Goal: Task Accomplishment & Management: Use online tool/utility

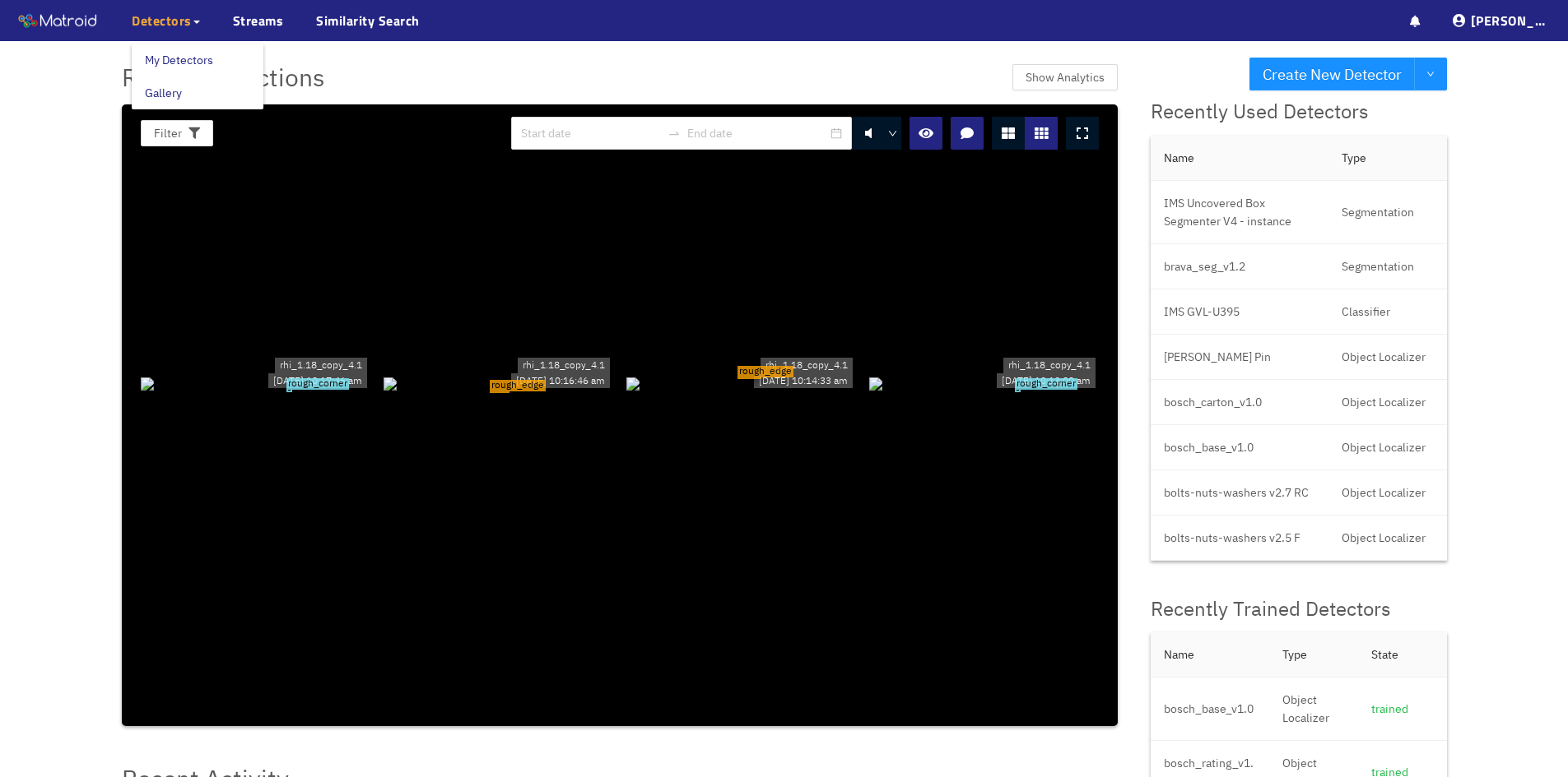
click at [149, 18] on span "Detectors" at bounding box center [162, 20] width 61 height 20
click at [161, 66] on link "My Detectors" at bounding box center [179, 60] width 68 height 33
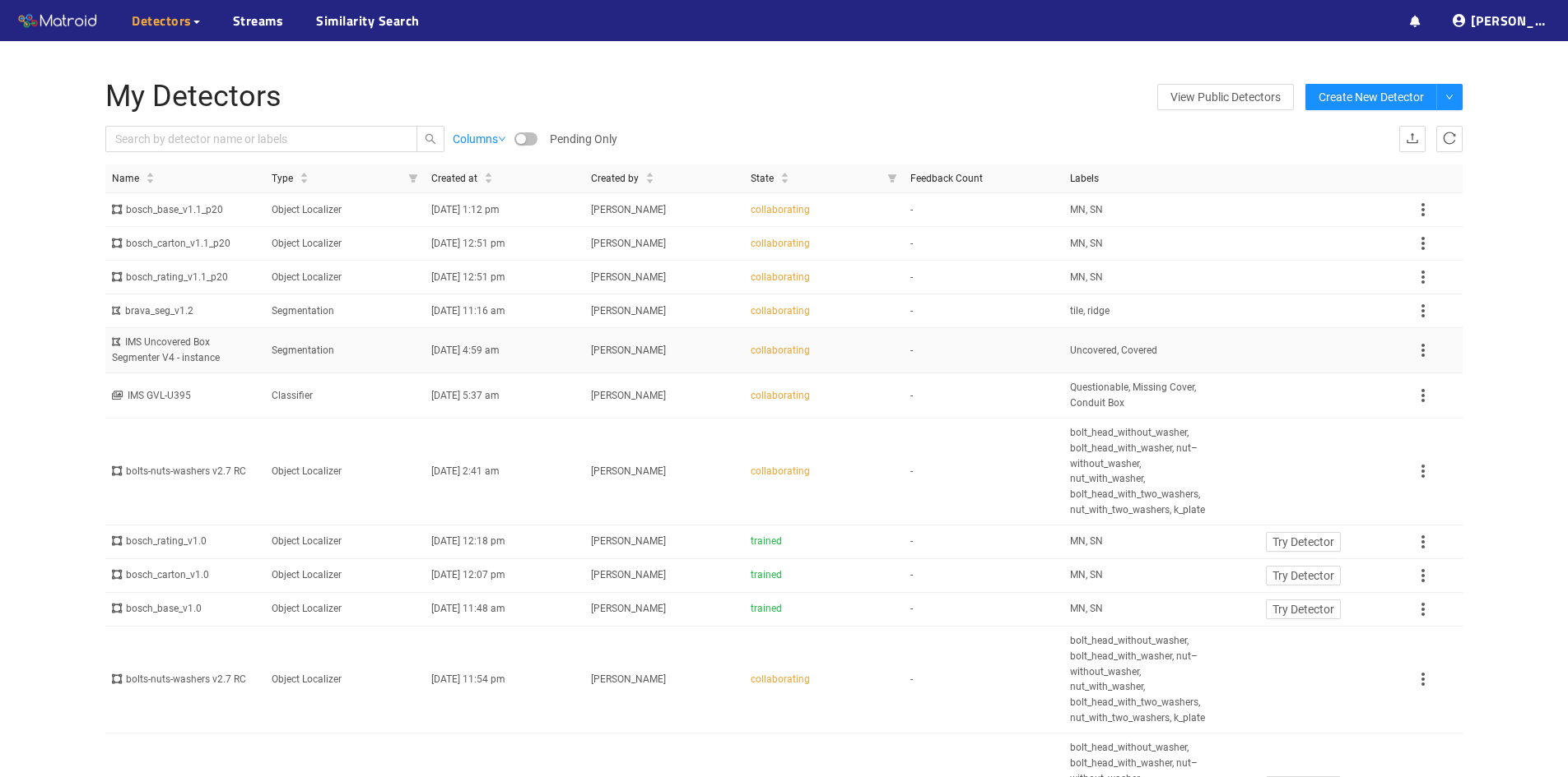
click at [207, 352] on div "IMS Uncovered Box Segmenter V4 - instance" at bounding box center [184, 350] width 147 height 31
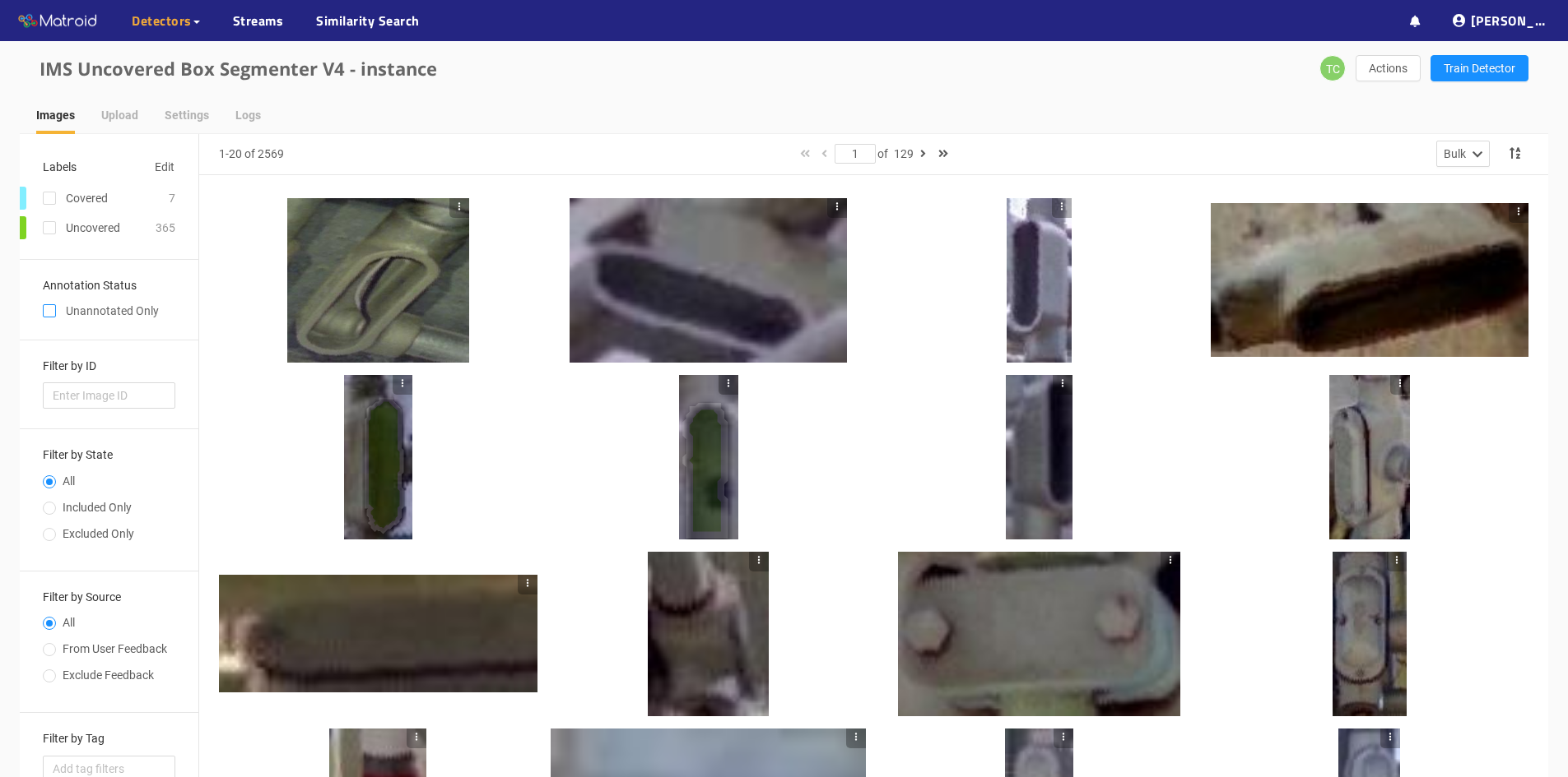
click at [51, 310] on input "checkbox" at bounding box center [49, 314] width 13 height 13
checkbox input "true"
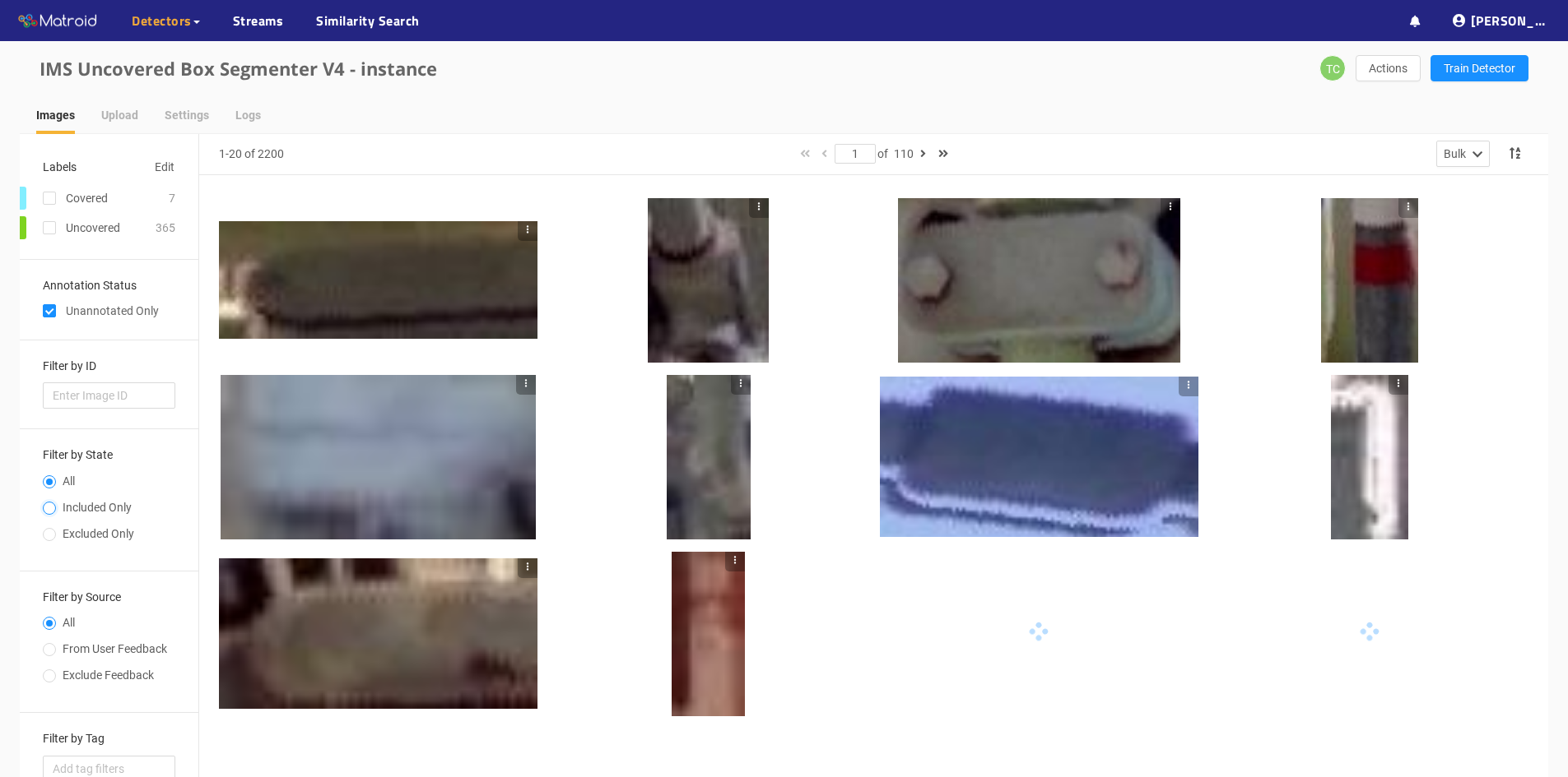
click at [47, 506] on input "Included Only" at bounding box center [49, 509] width 13 height 9
radio input "true"
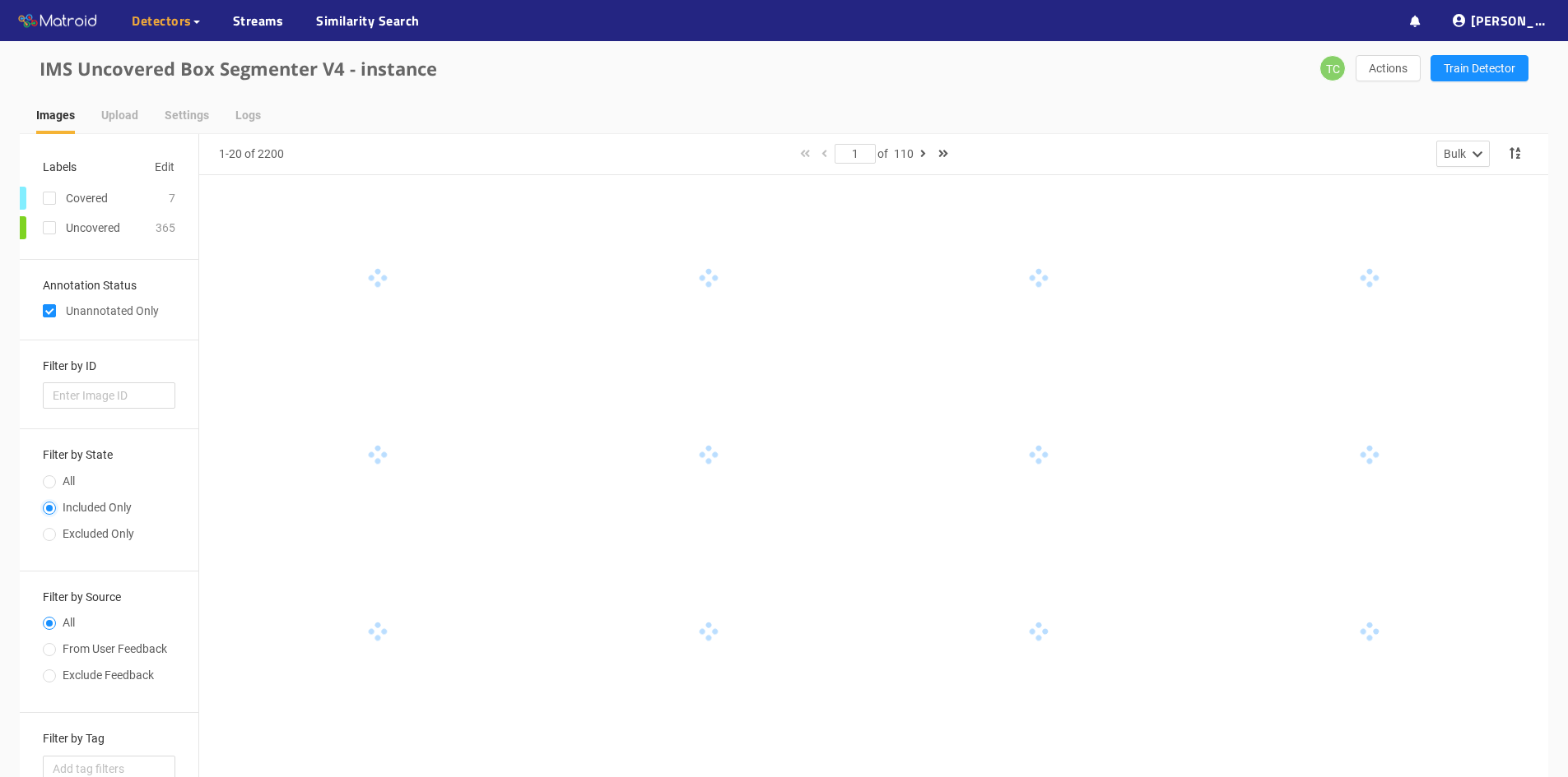
radio input "false"
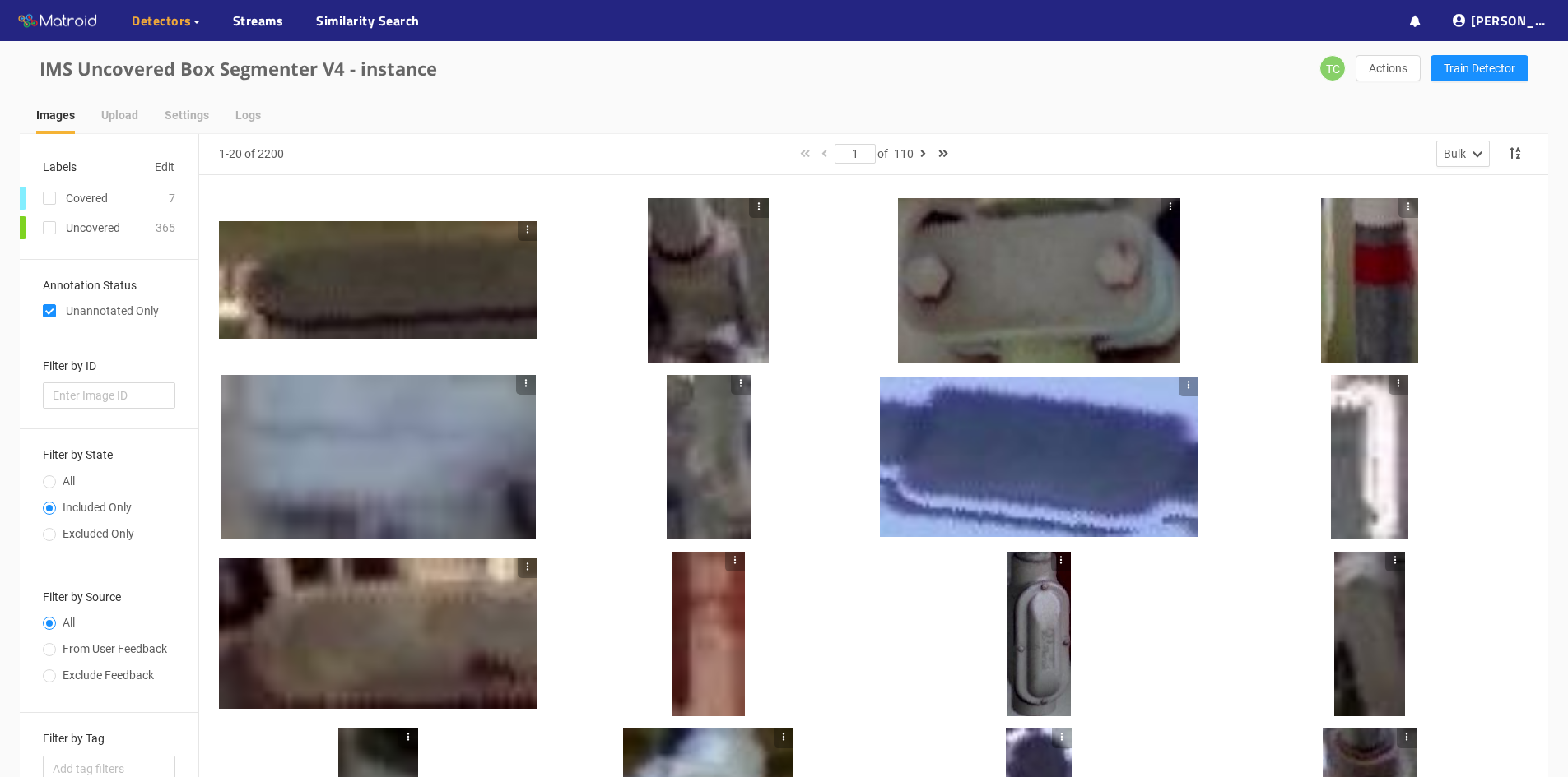
click at [443, 276] on div at bounding box center [377, 280] width 319 height 118
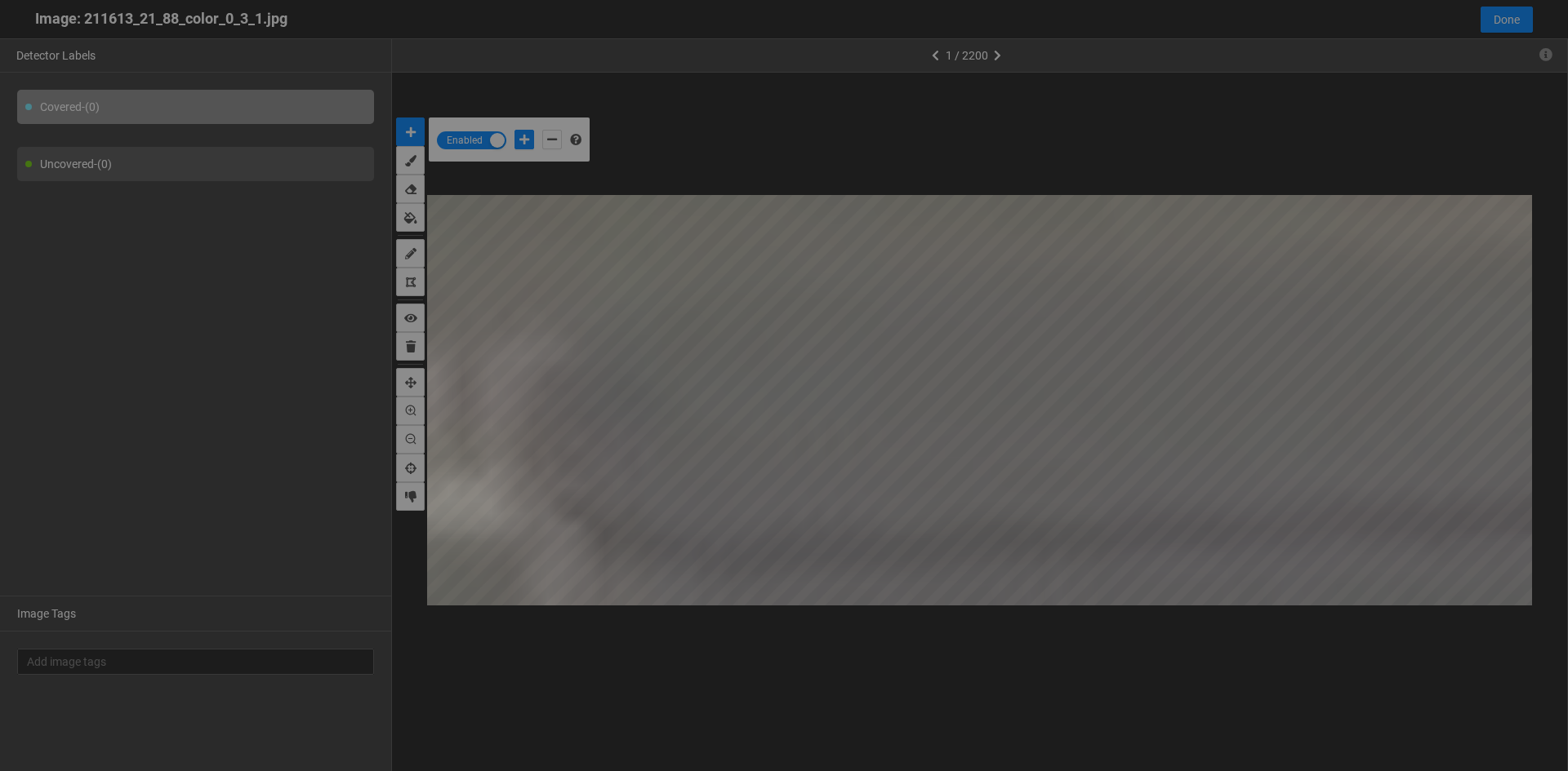
scroll to position [763, 0]
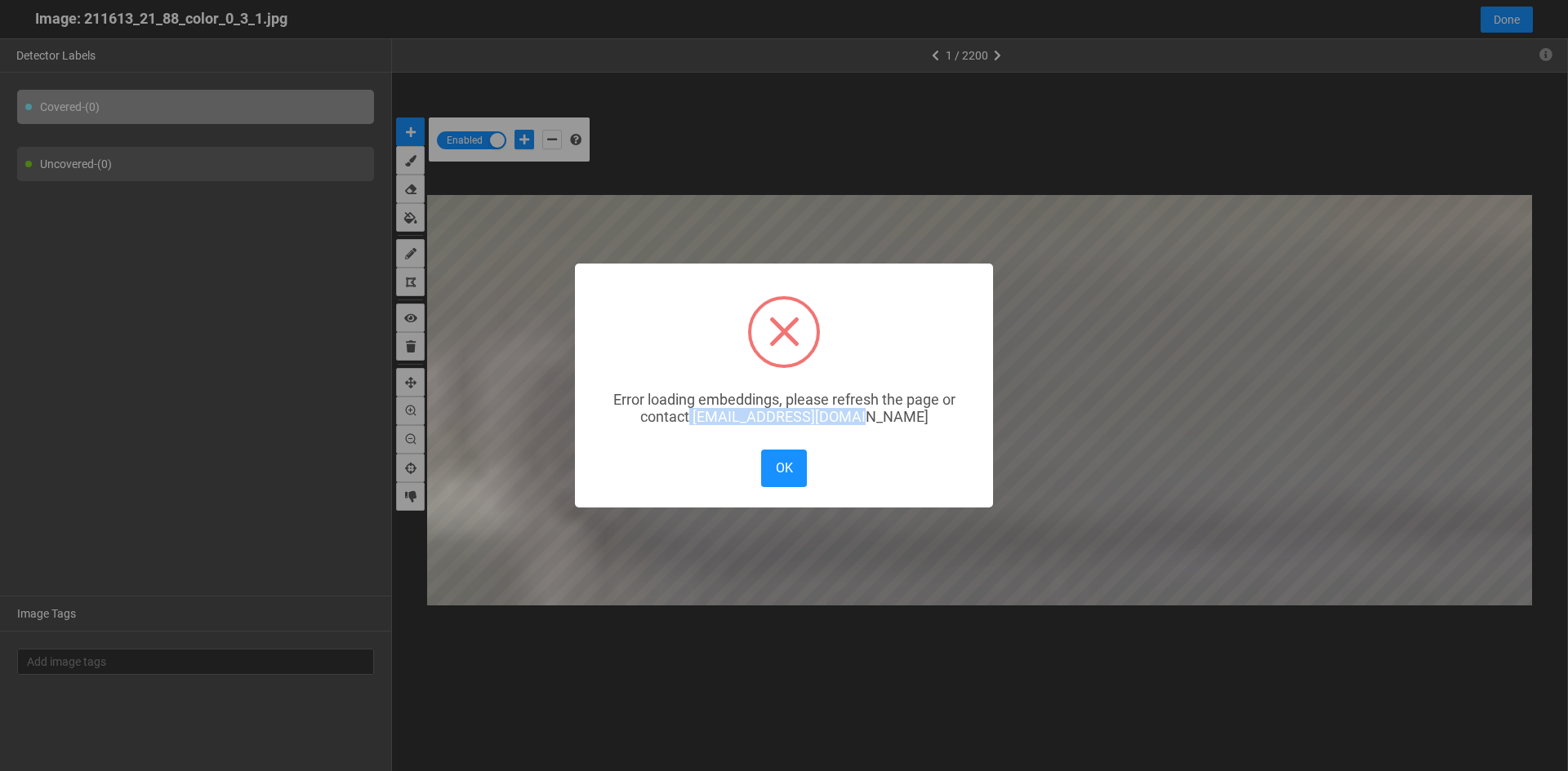
drag, startPoint x: 729, startPoint y: 420, endPoint x: 913, endPoint y: 437, distance: 184.8
click at [913, 437] on div "× Error loading embeddings, please refresh the page or contact [EMAIL_ADDRESS][…" at bounding box center [784, 385] width 419 height 243
